Goal: Information Seeking & Learning: Compare options

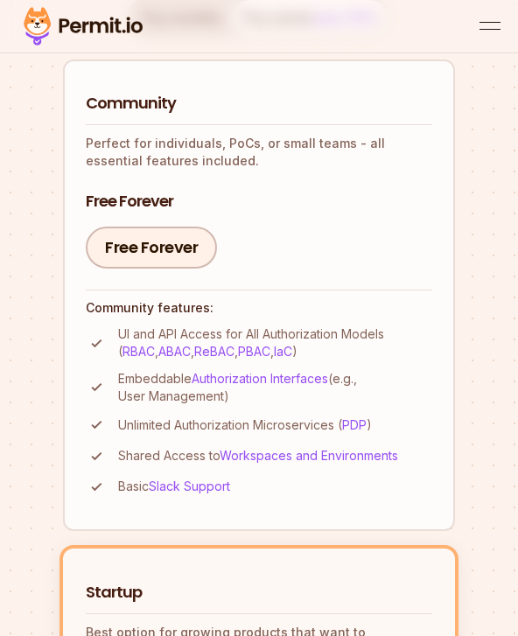
scroll to position [266, 0]
click at [387, 229] on div "Free Forever" at bounding box center [259, 248] width 346 height 42
click at [153, 262] on link "Free Forever" at bounding box center [151, 248] width 131 height 42
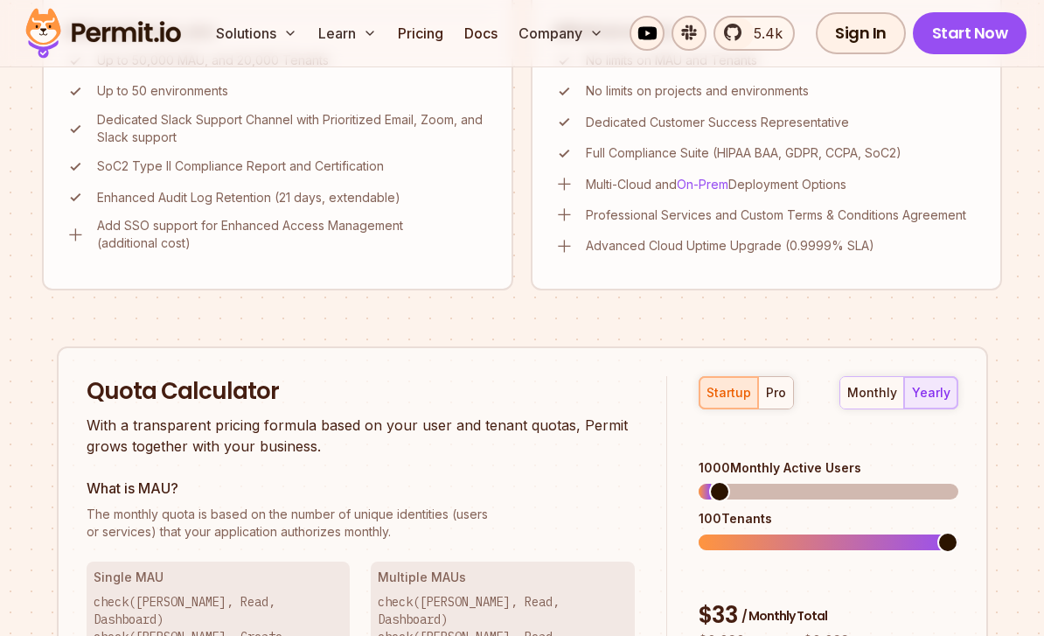
scroll to position [1321, 0]
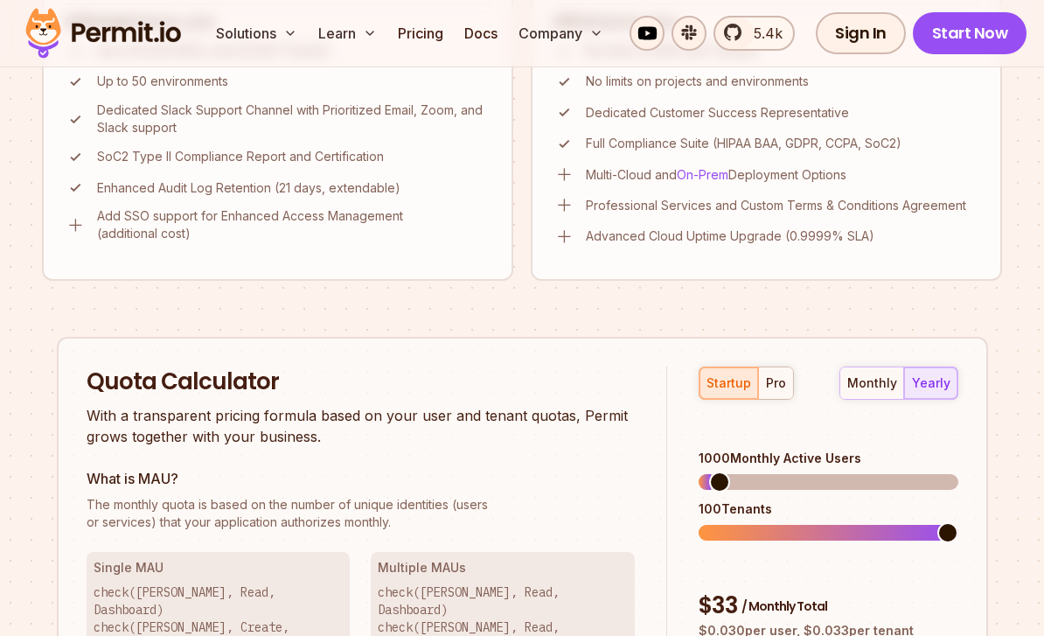
click at [517, 377] on div "pro" at bounding box center [776, 382] width 20 height 17
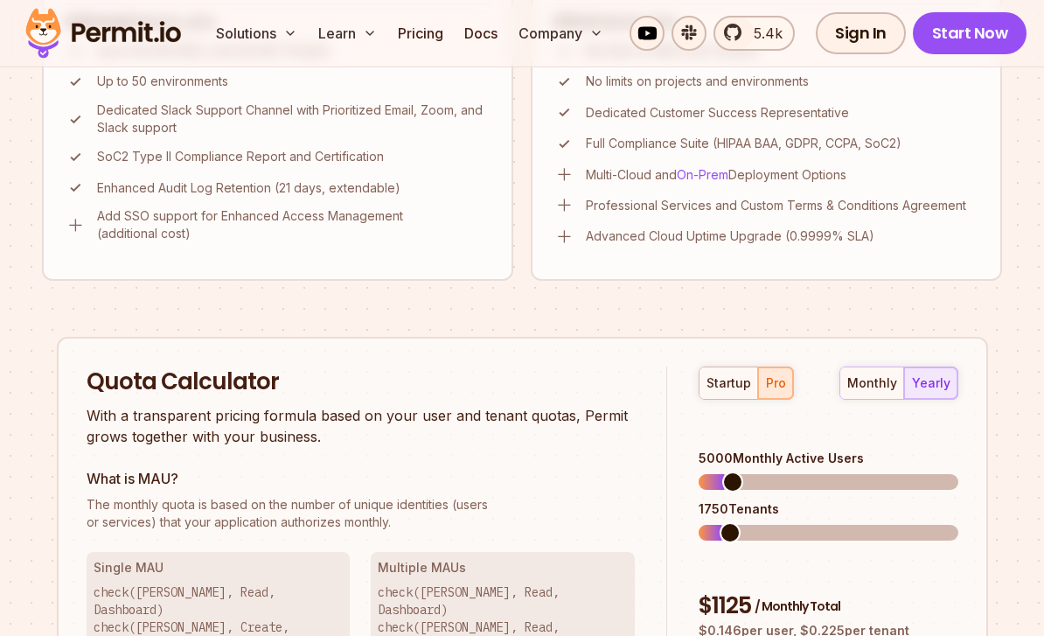
click at [517, 382] on div "startup" at bounding box center [729, 382] width 45 height 17
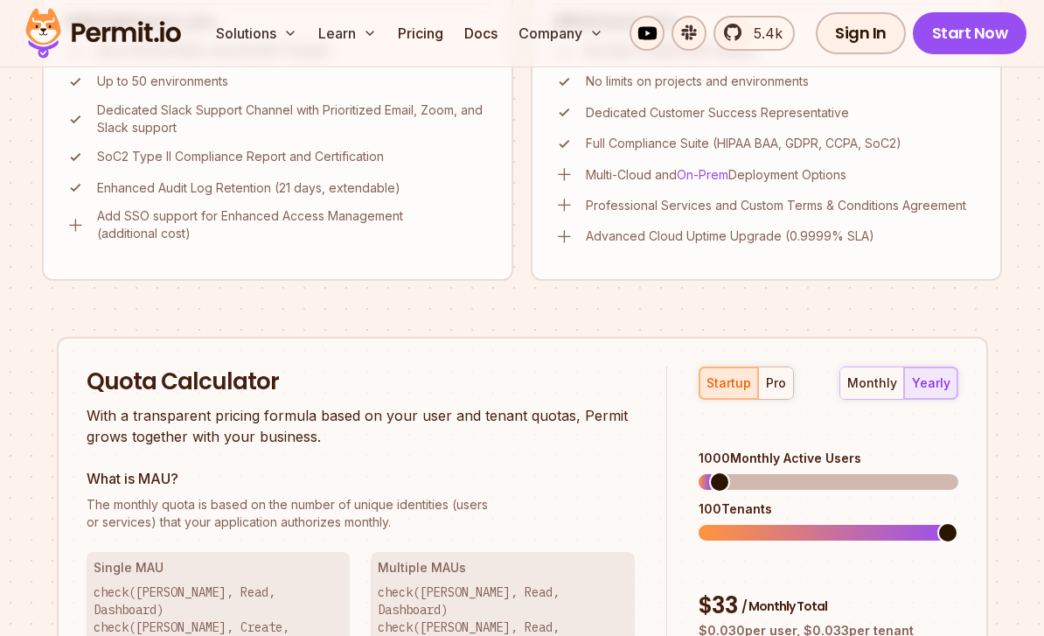
click at [517, 382] on div "startup pro" at bounding box center [746, 382] width 95 height 33
click at [517, 374] on div "pro" at bounding box center [776, 382] width 20 height 17
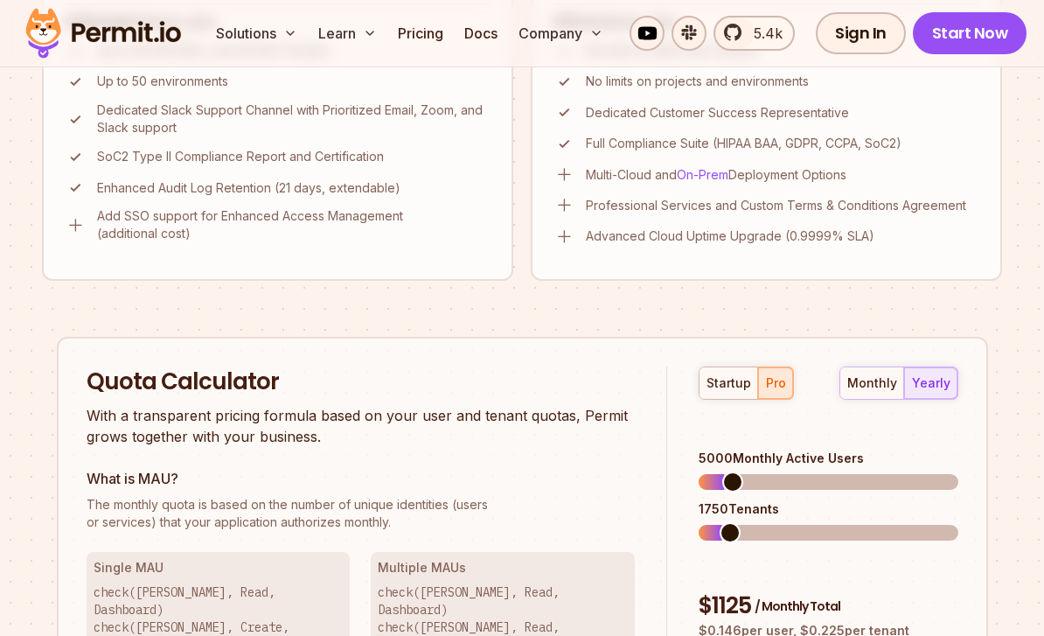
click at [517, 386] on div "monthly" at bounding box center [872, 382] width 50 height 17
click at [517, 375] on div "startup" at bounding box center [729, 382] width 45 height 17
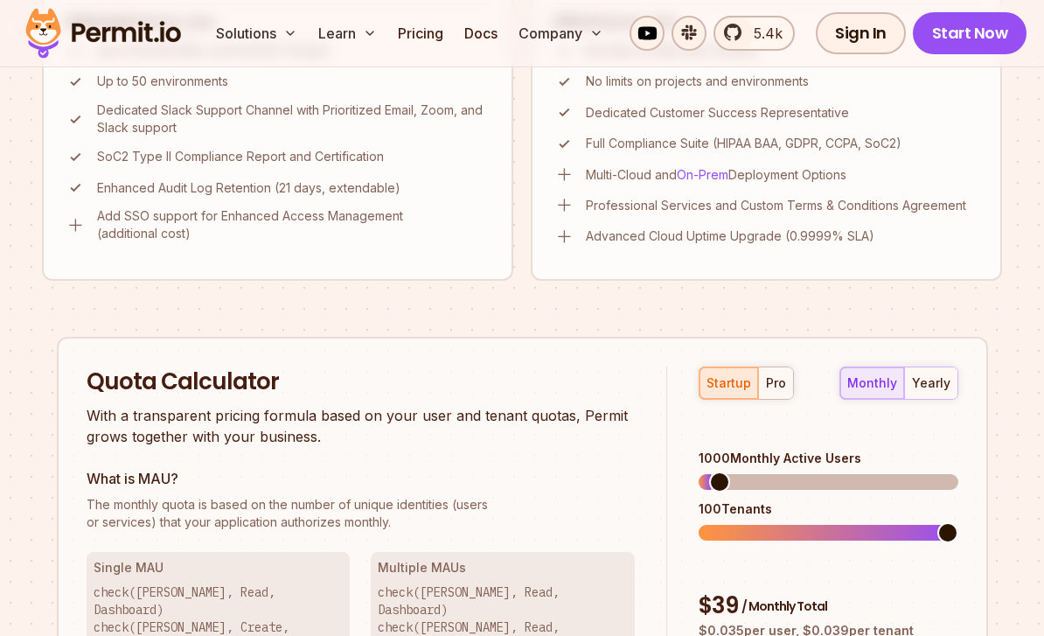
click at [517, 380] on div "yearly" at bounding box center [931, 382] width 38 height 17
click at [517, 382] on div "pro" at bounding box center [776, 382] width 20 height 17
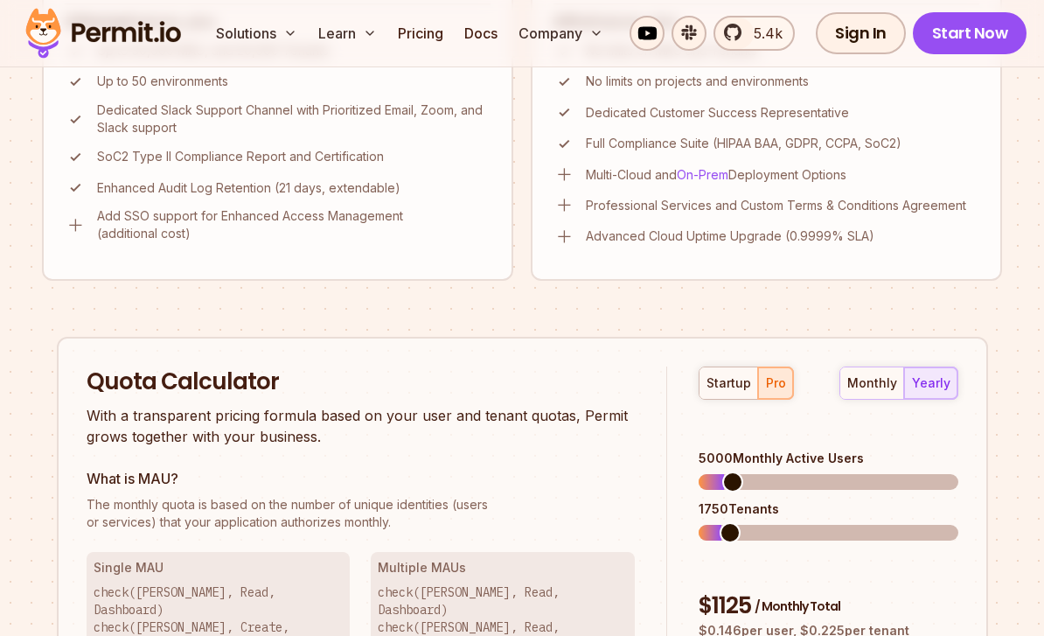
click at [517, 368] on button "startup" at bounding box center [729, 382] width 59 height 31
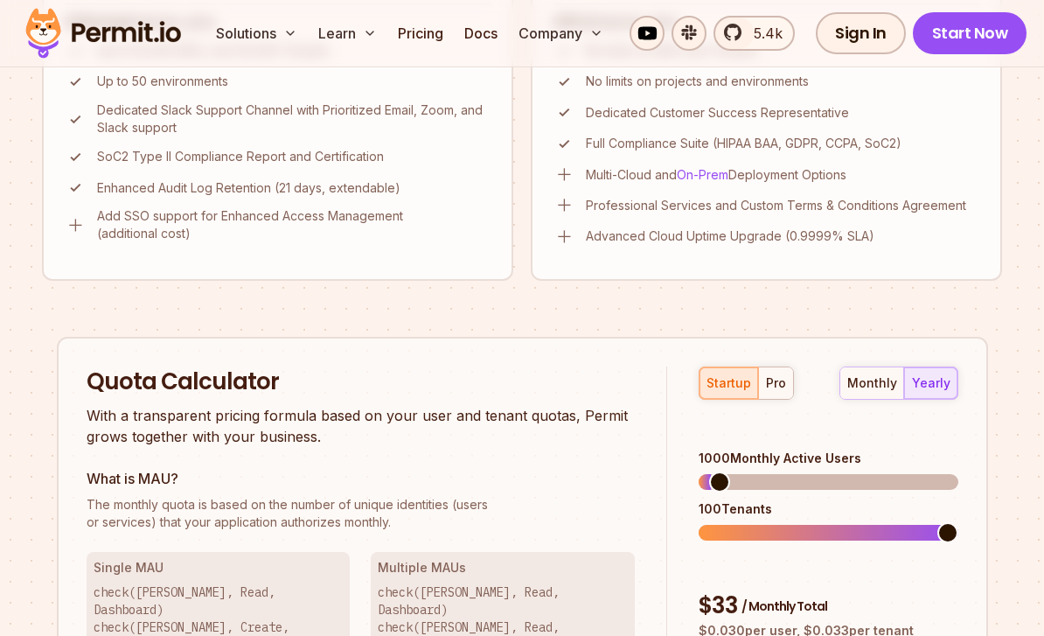
click at [517, 380] on div "pro" at bounding box center [776, 382] width 20 height 17
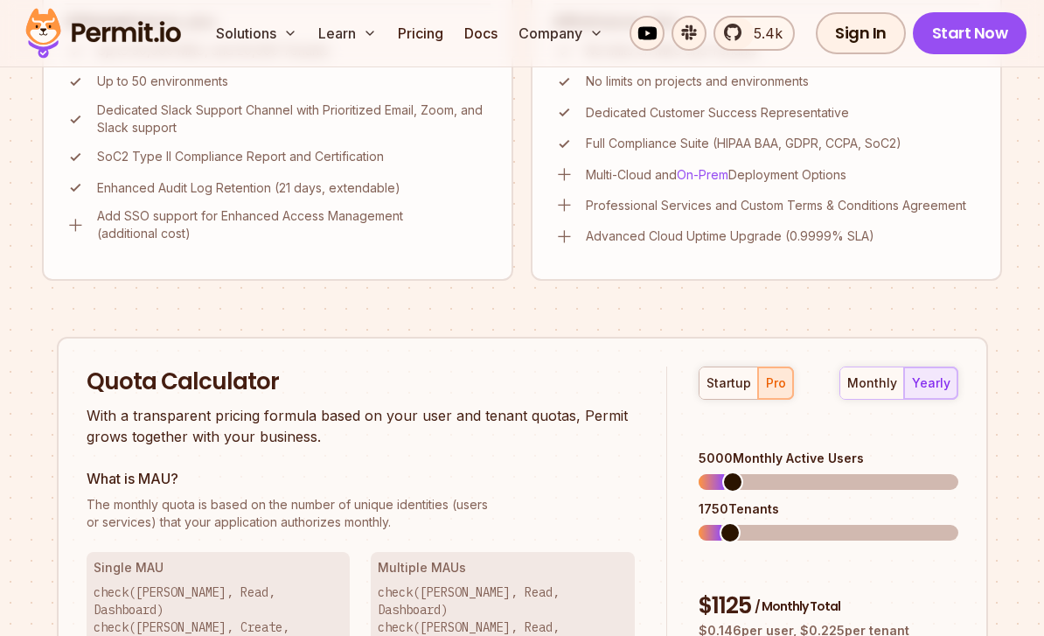
click at [517, 384] on div "startup" at bounding box center [729, 382] width 45 height 17
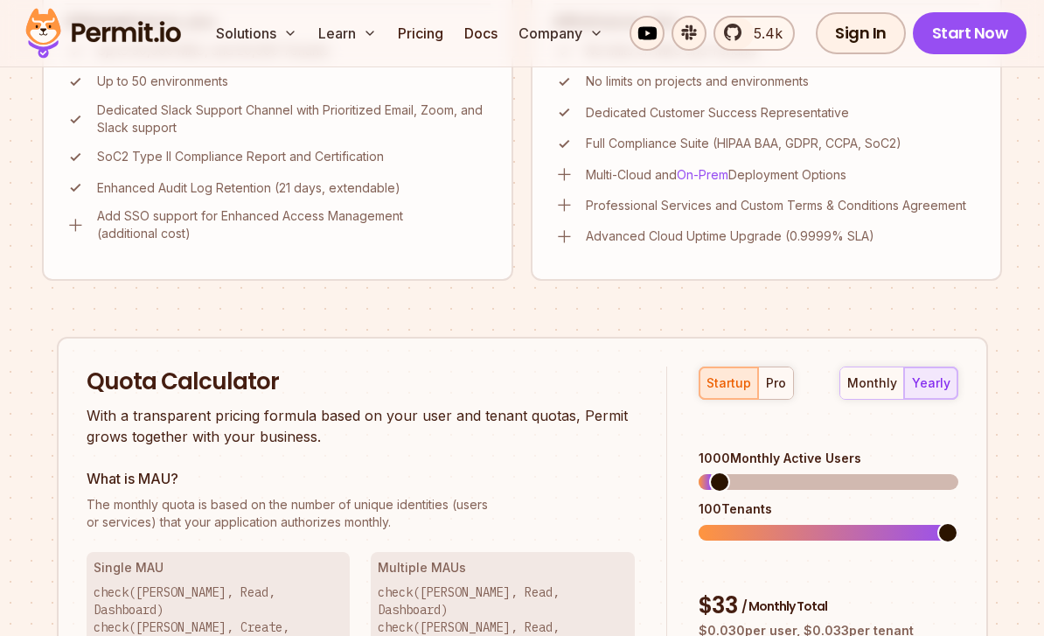
click at [517, 374] on div "pro" at bounding box center [776, 382] width 20 height 17
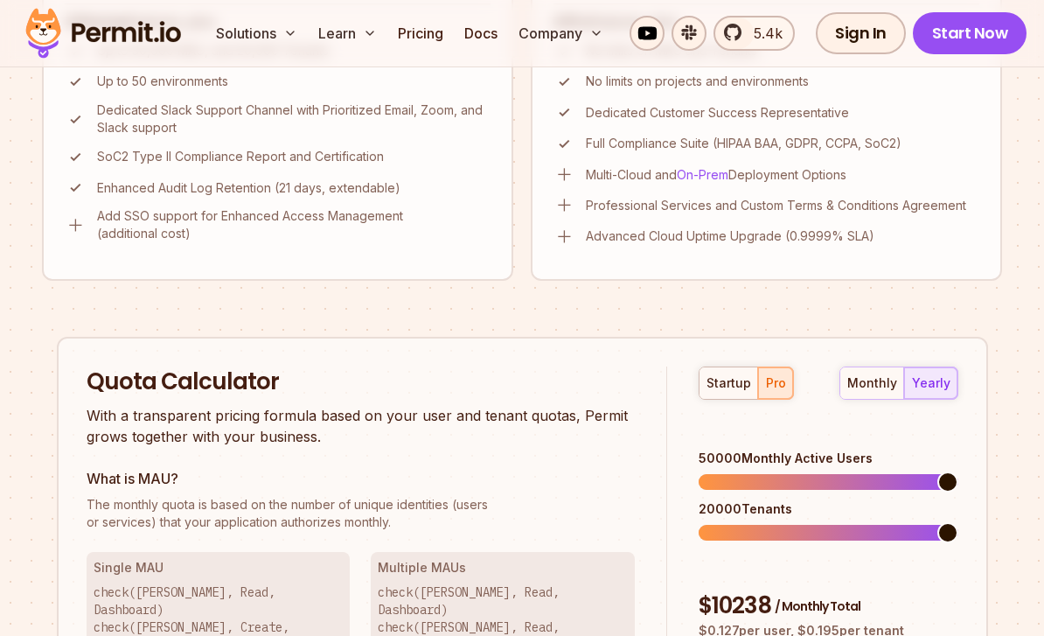
click at [517, 379] on div "startup" at bounding box center [729, 382] width 45 height 17
click at [517, 471] on span at bounding box center [948, 481] width 21 height 21
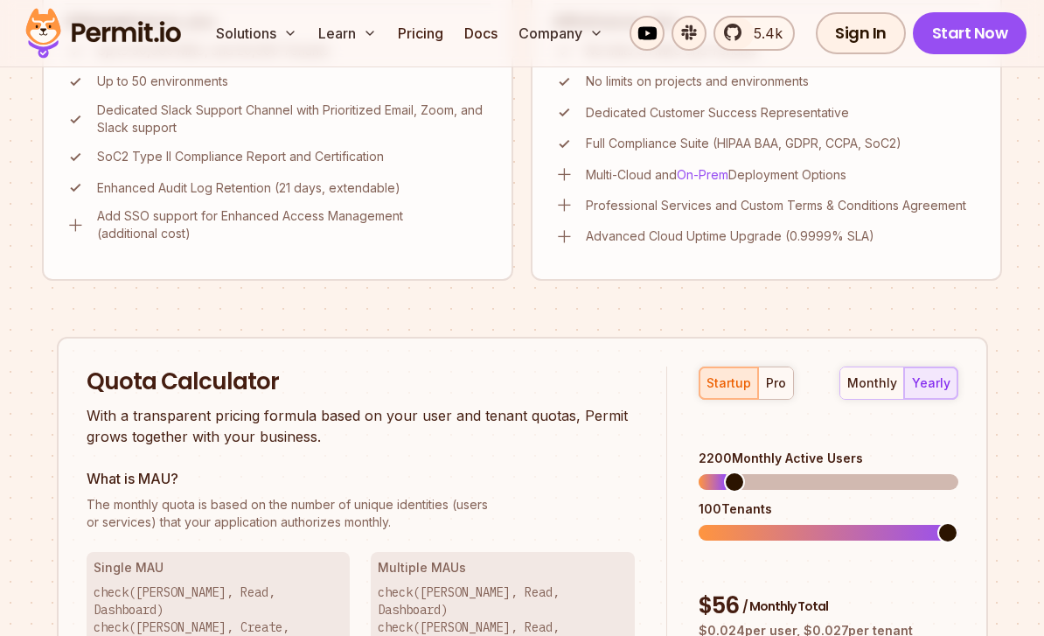
click at [517, 474] on span at bounding box center [712, 482] width 27 height 16
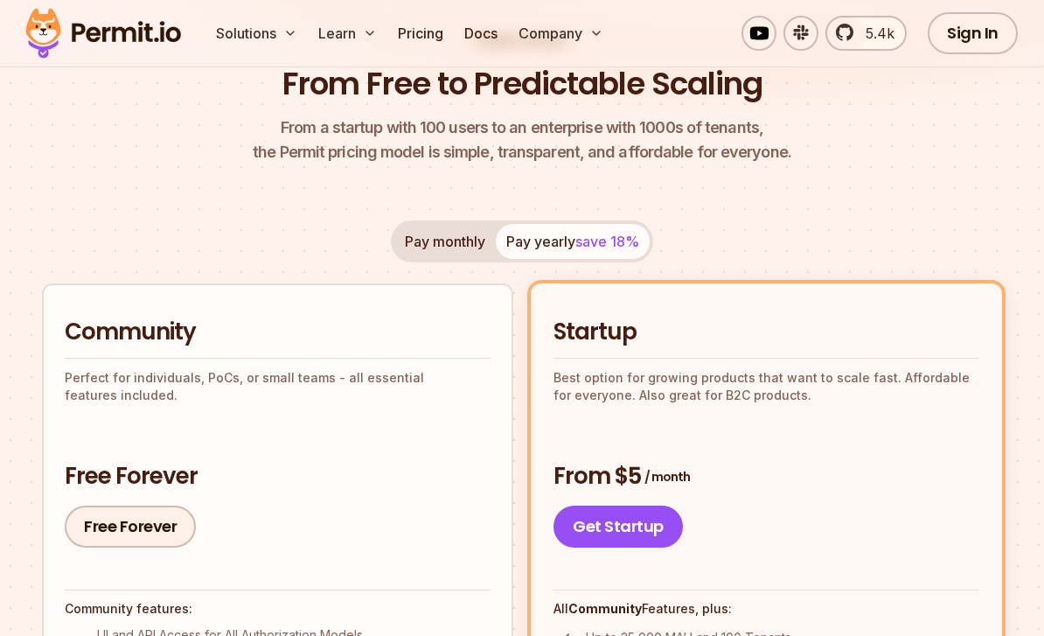
scroll to position [0, 0]
